Goal: Task Accomplishment & Management: Manage account settings

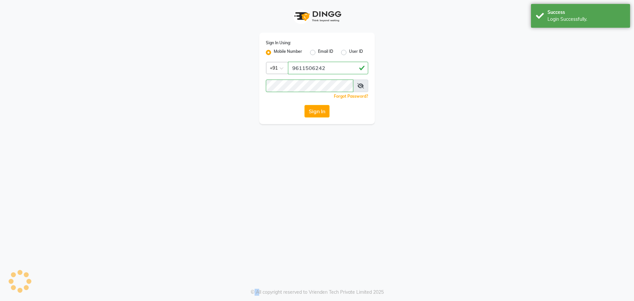
click at [323, 112] on button "Sign In" at bounding box center [316, 111] width 25 height 13
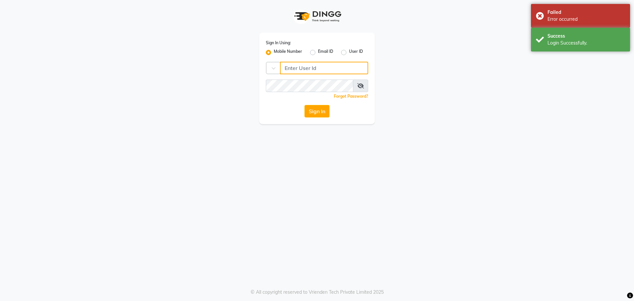
type input "9611506242"
click at [323, 112] on button "Sign In" at bounding box center [316, 111] width 25 height 13
click at [323, 112] on div "Sign In" at bounding box center [317, 111] width 102 height 13
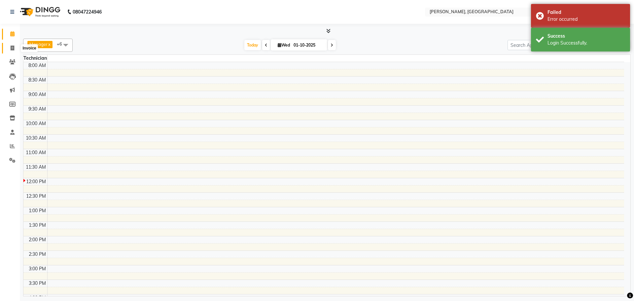
select select "en"
click at [12, 49] on icon at bounding box center [13, 48] width 4 height 5
select select "service"
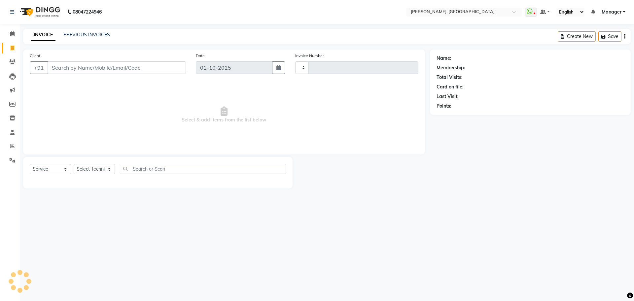
type input "1369"
select select "7674"
click at [10, 32] on span at bounding box center [13, 34] width 12 height 8
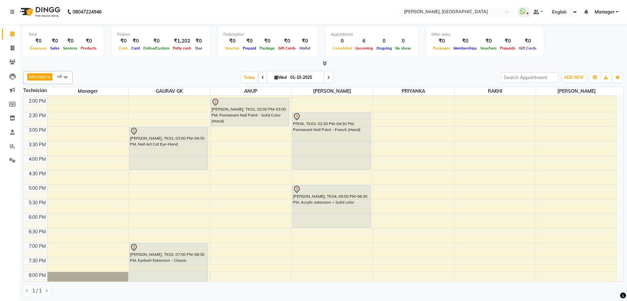
scroll to position [97, 0]
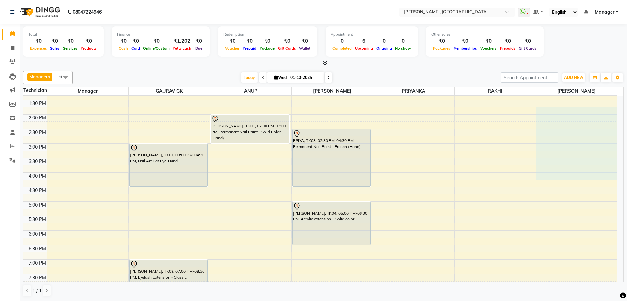
drag, startPoint x: 609, startPoint y: 176, endPoint x: 547, endPoint y: 111, distance: 89.9
click at [547, 111] on div "10:00 AM 10:30 AM 11:00 AM 11:30 AM 12:00 PM 12:30 PM 1:00 PM 1:30 PM 2:00 PM 2…" at bounding box center [320, 172] width 594 height 348
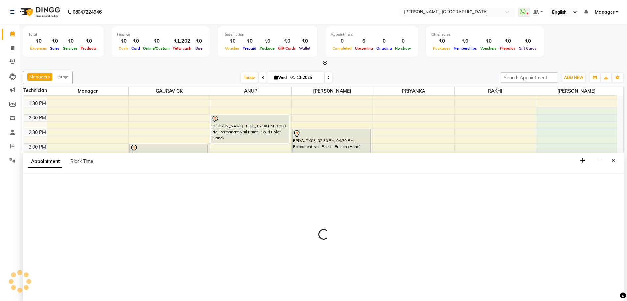
scroll to position [0, 0]
select select "68414"
select select "825"
select select "tentative"
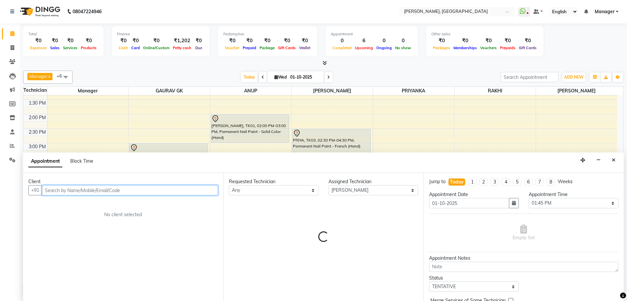
scroll to position [0, 0]
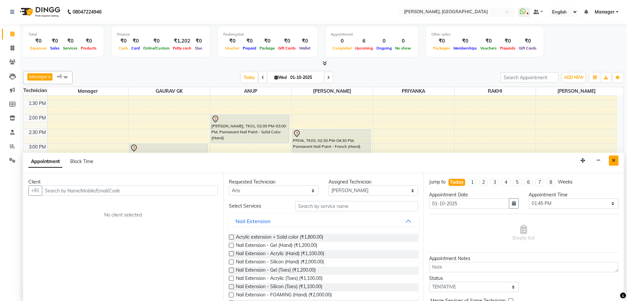
click at [613, 163] on button "Close" at bounding box center [614, 160] width 10 height 10
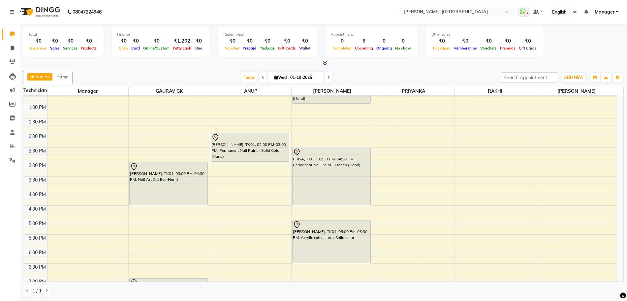
scroll to position [76, 0]
